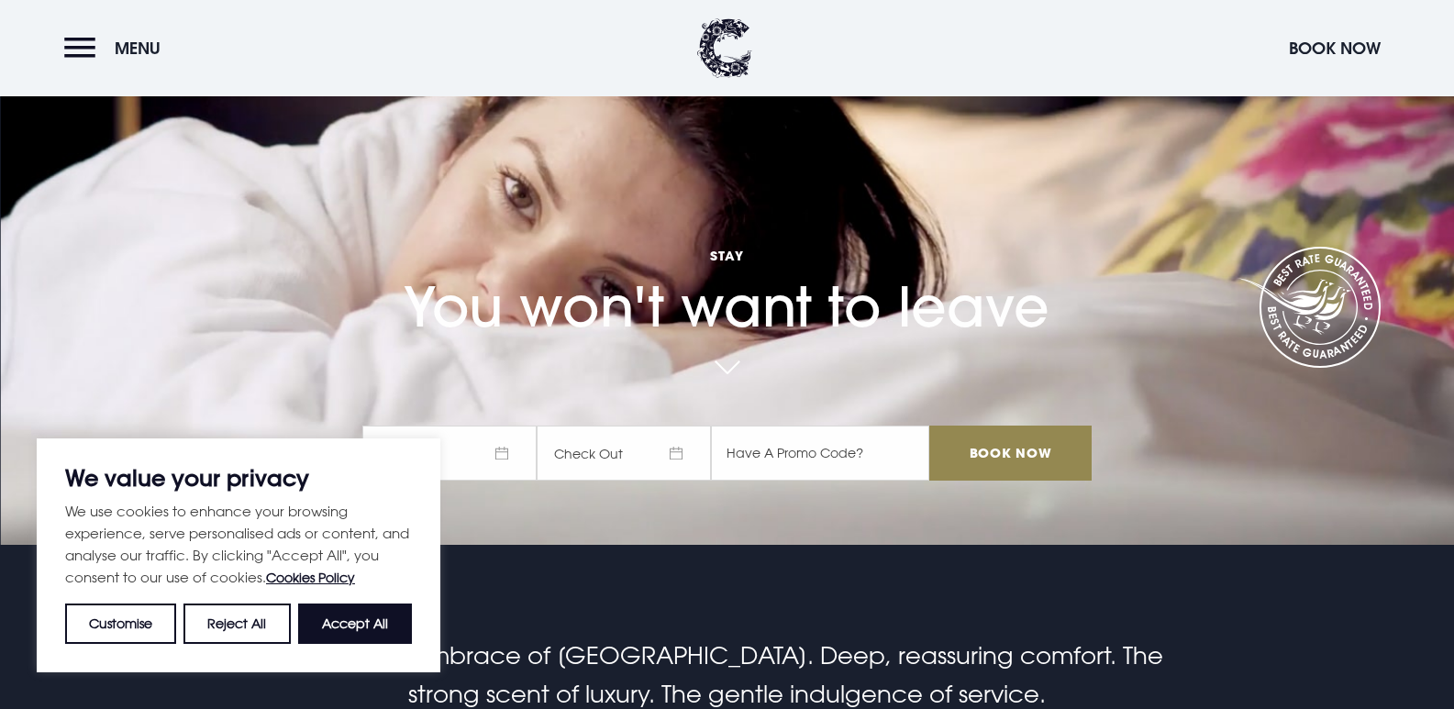
scroll to position [183, 0]
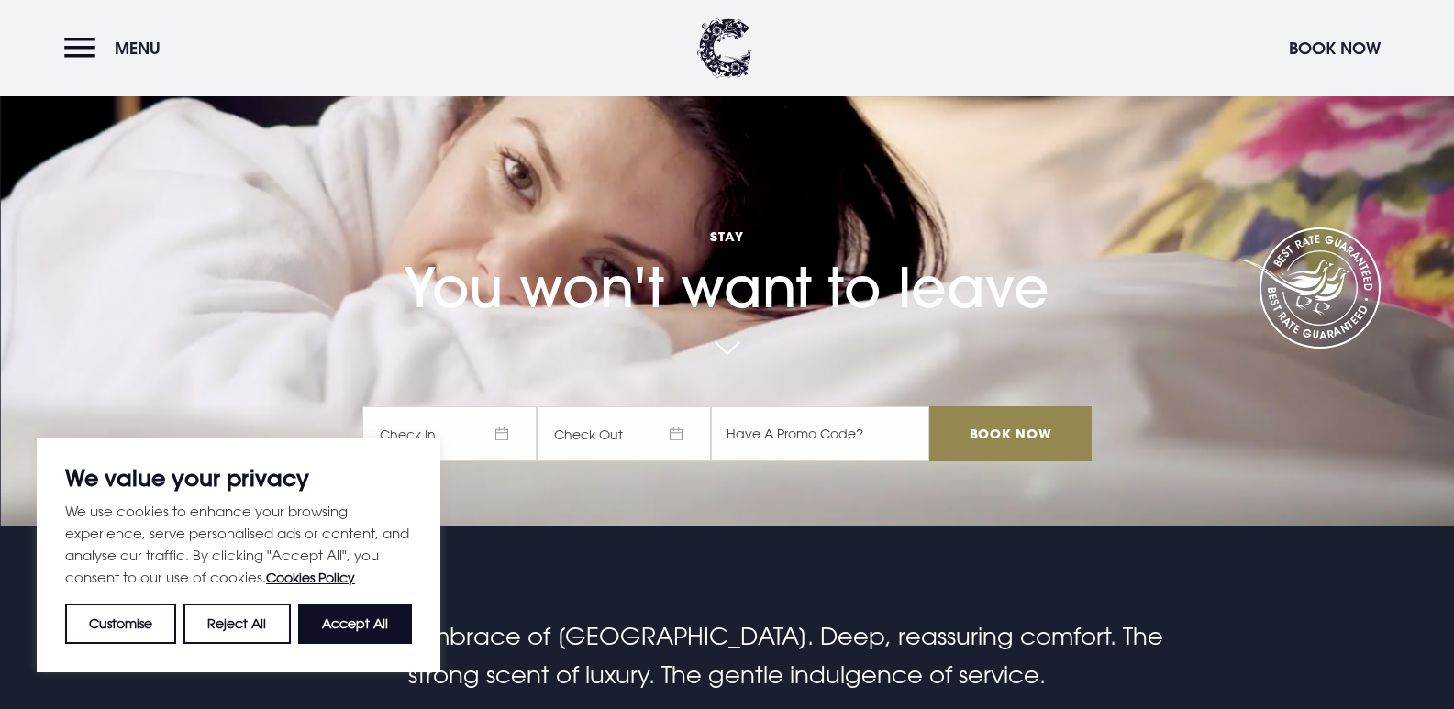
click at [511, 432] on span "Check In" at bounding box center [449, 433] width 174 height 55
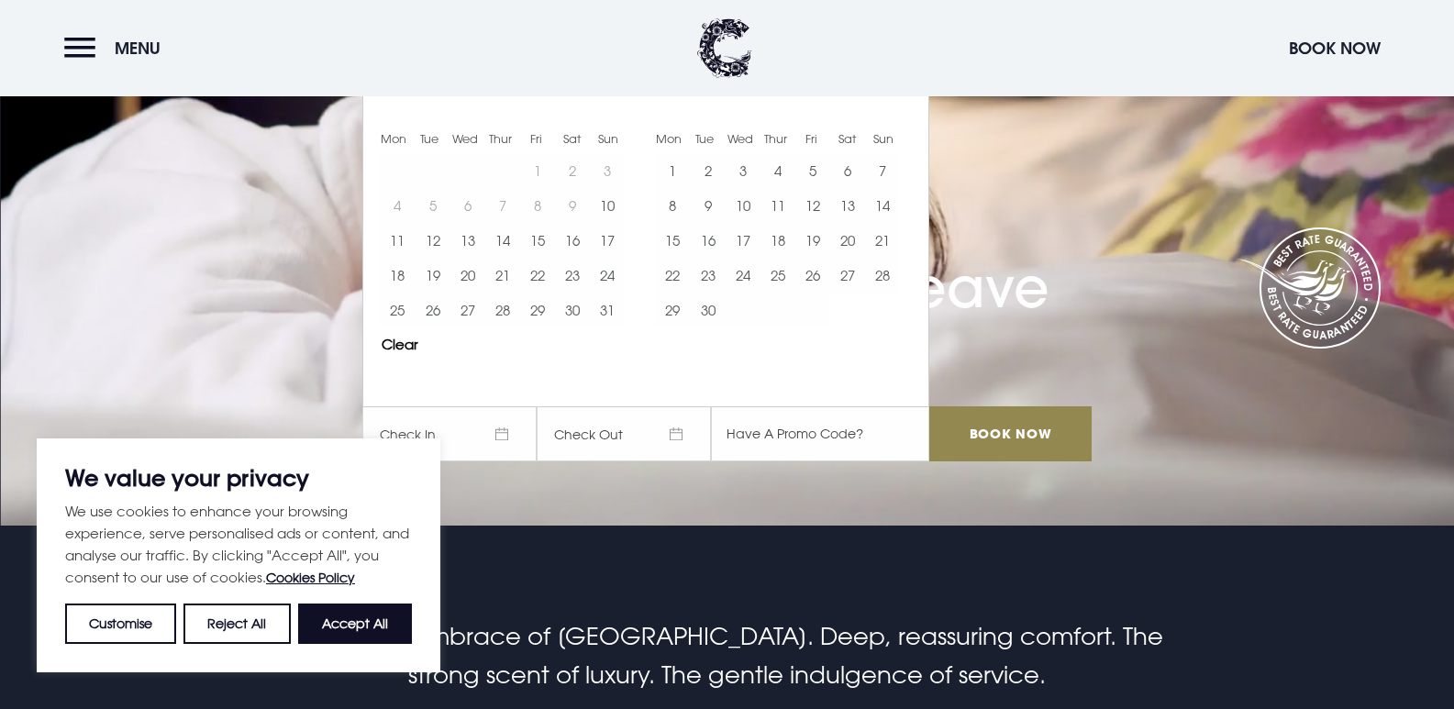
click at [906, 364] on div "Mon Tue Wed Thur Fri Sat Sun Mon Tue Wed Thur Fri Sat Sun [DATE] 1 2 3 4 5 6 7 …" at bounding box center [645, 232] width 567 height 350
click at [913, 115] on div "[DATE] 1 2 3 4 5 6 7 8 9 10 11 12 13 14 15 16 17 18 19 20 21 22 23 24 25 26 27 …" at bounding box center [775, 198] width 275 height 280
click at [415, 349] on button "Clear" at bounding box center [400, 344] width 37 height 14
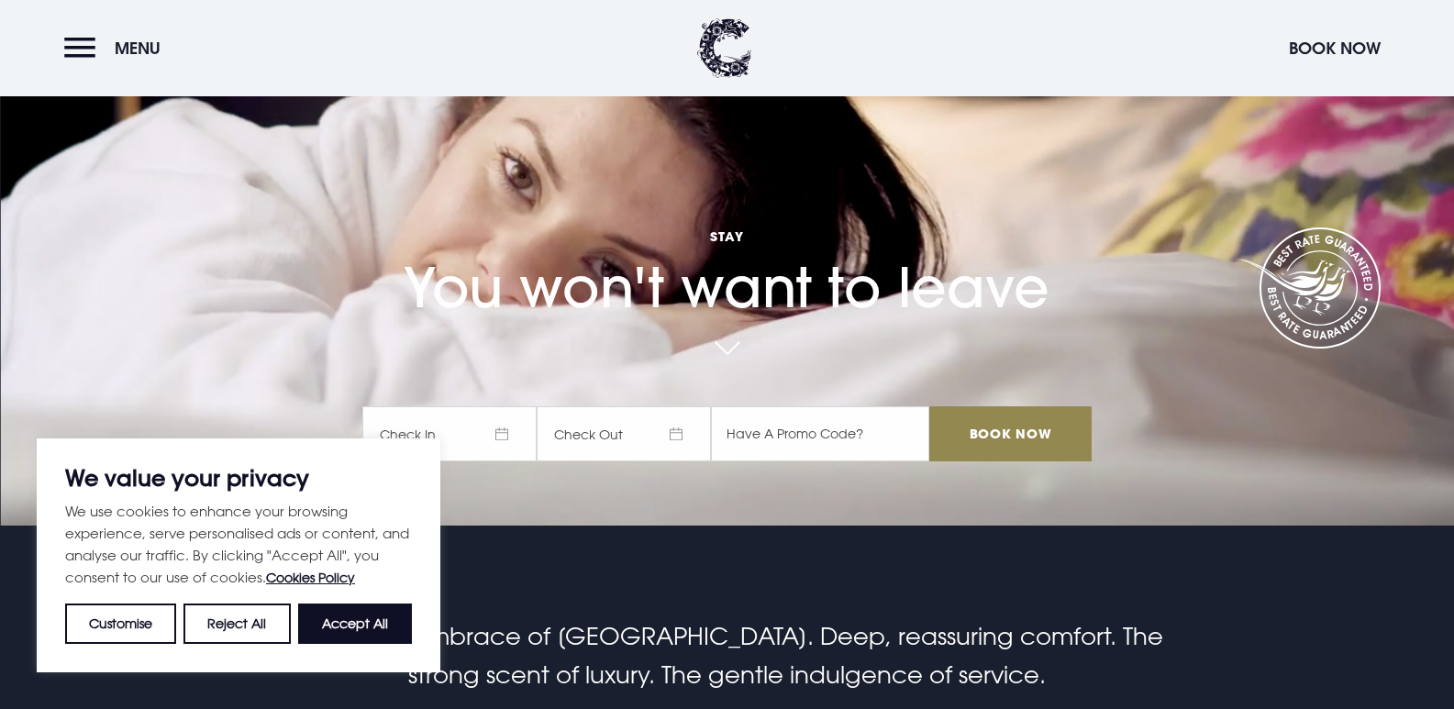
click at [504, 431] on span "Check In" at bounding box center [449, 433] width 174 height 55
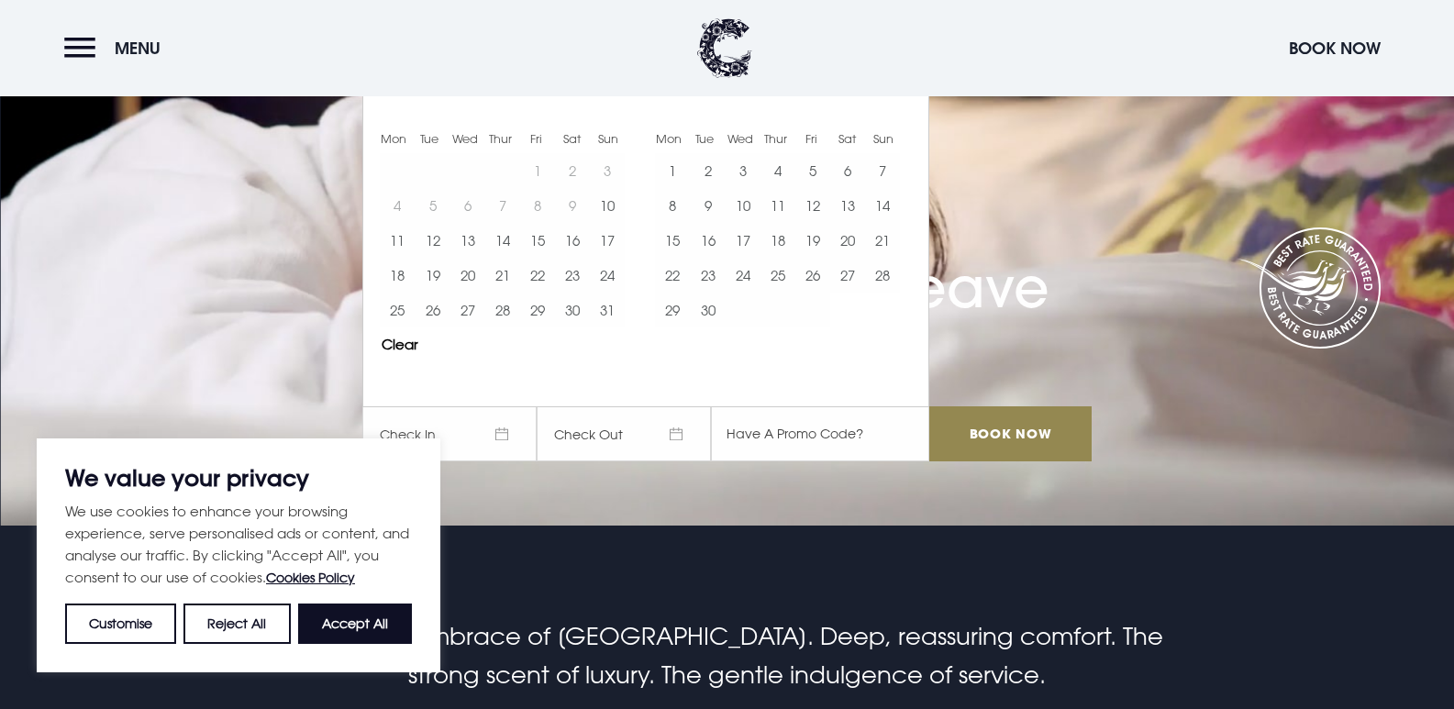
click at [504, 424] on span "Check In" at bounding box center [449, 433] width 174 height 55
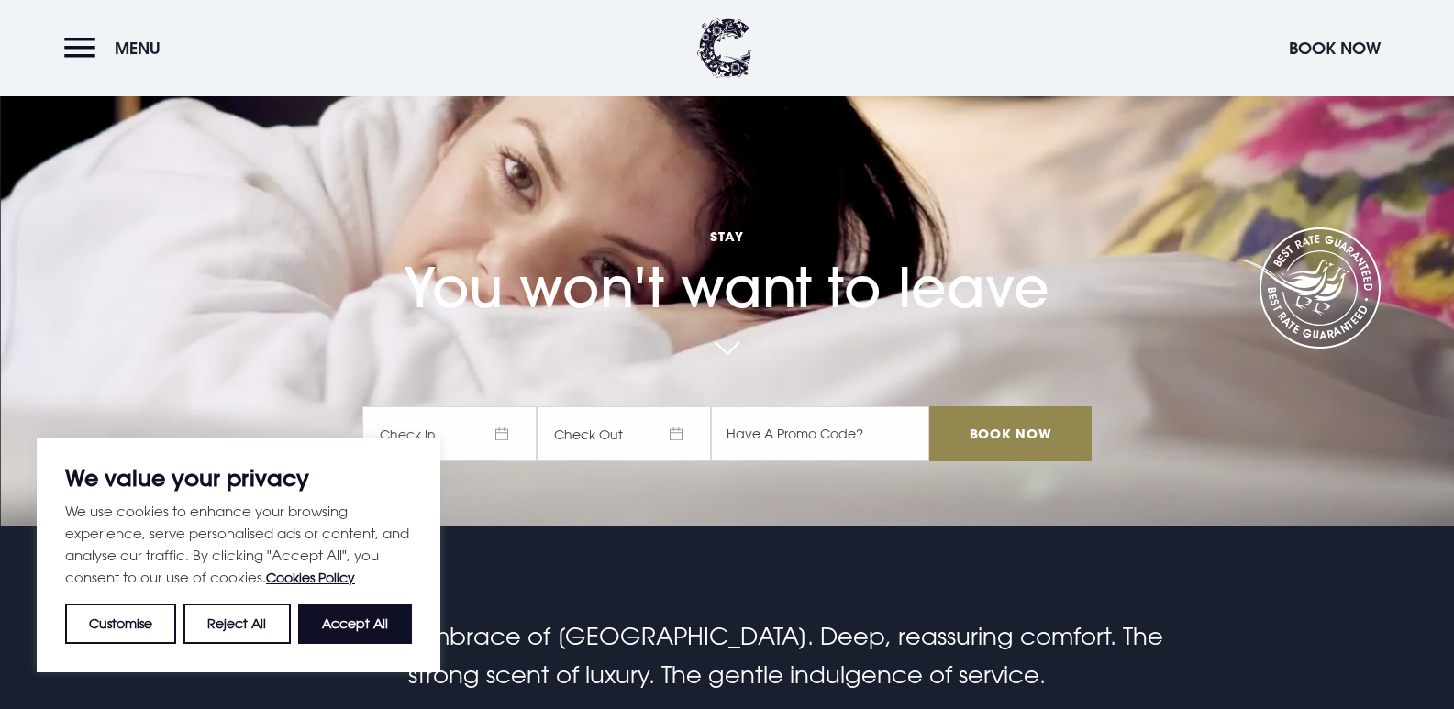
click at [504, 424] on span "Check In" at bounding box center [449, 433] width 174 height 55
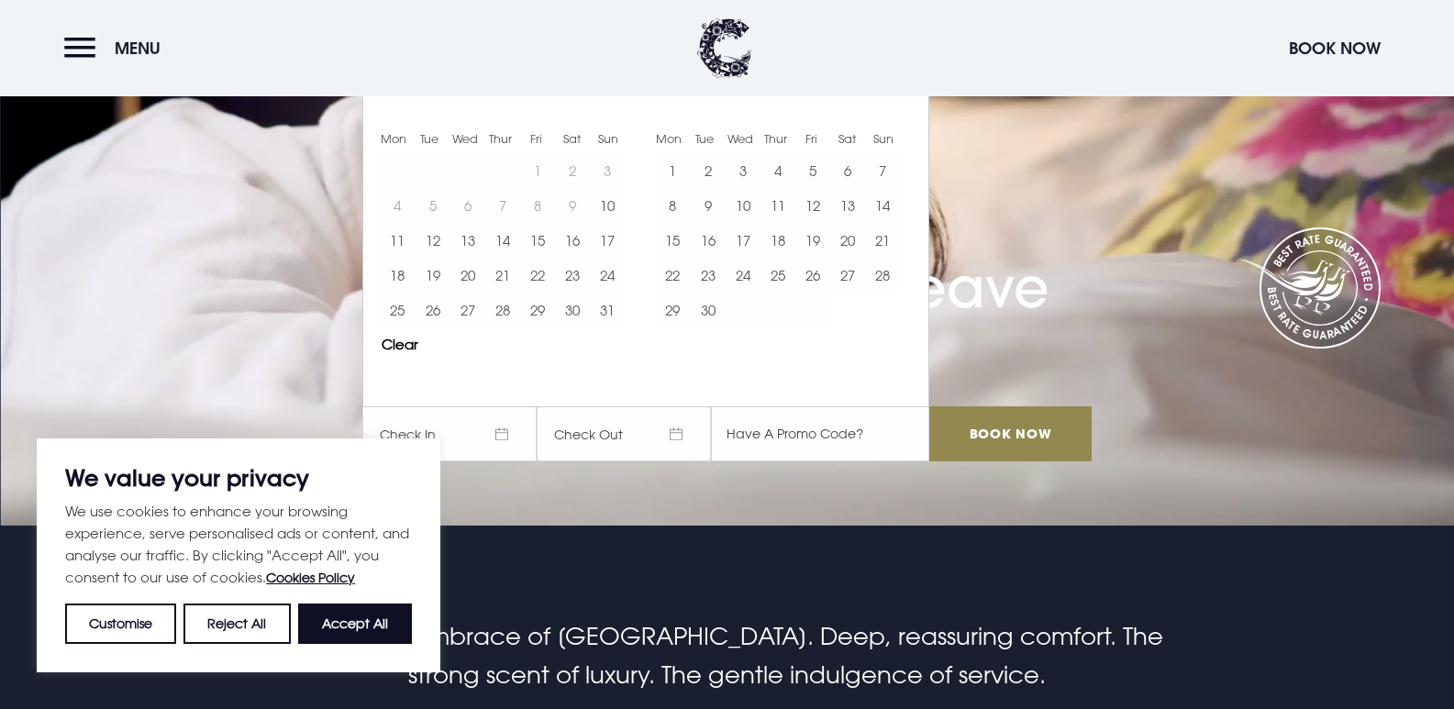
click at [1068, 348] on div "Stay You won't want to leave Check In Check Out Mon Tue Wed Thur Fri Sat Sun Mo…" at bounding box center [726, 253] width 750 height 454
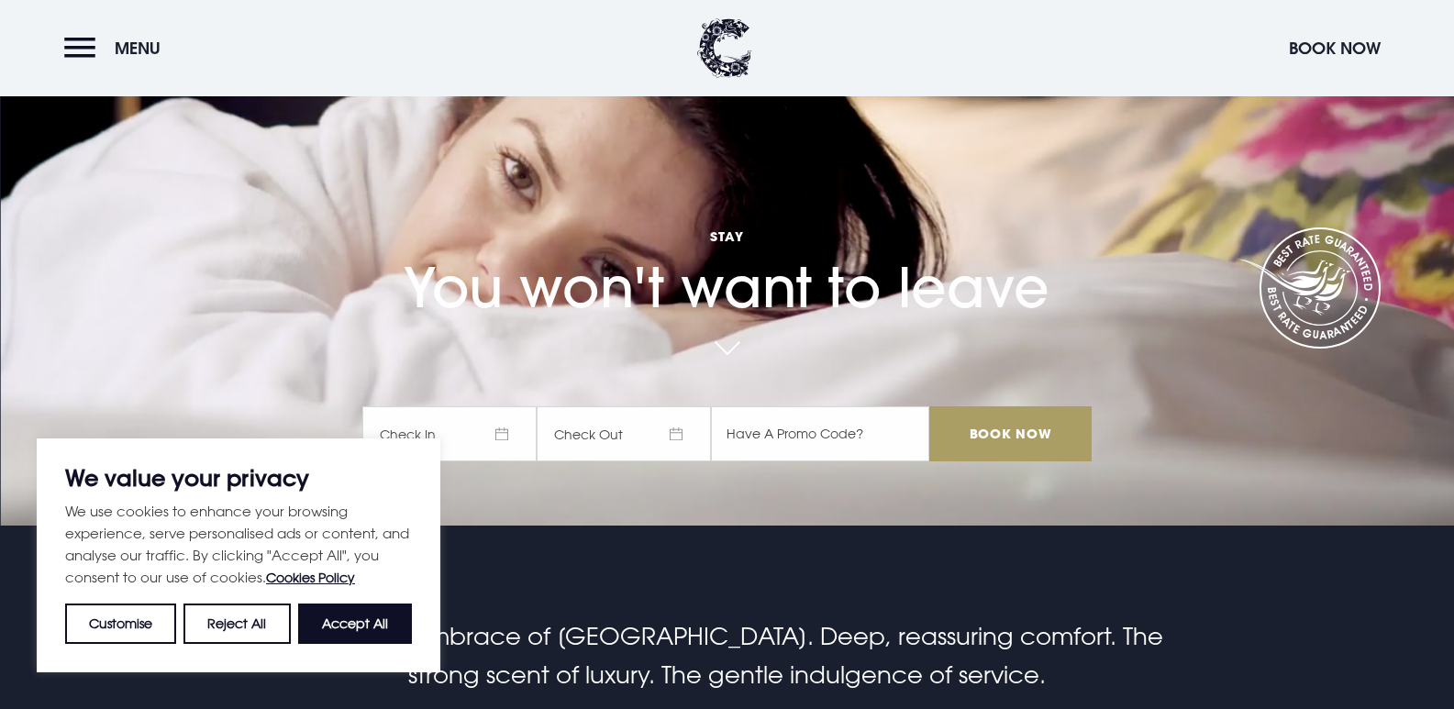
click at [1021, 430] on input "Book Now" at bounding box center [1009, 433] width 161 height 55
